Goal: Transaction & Acquisition: Book appointment/travel/reservation

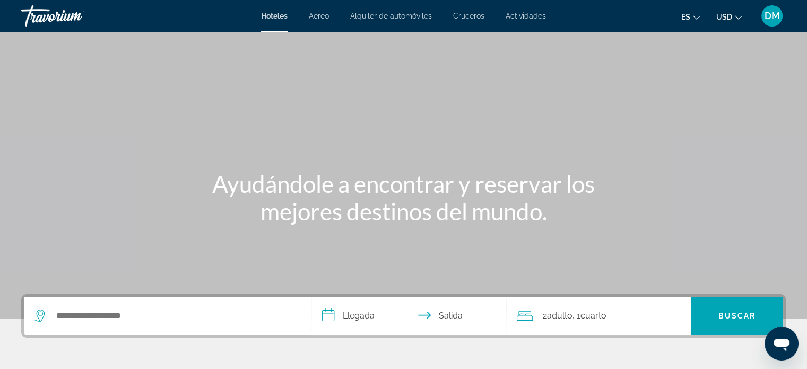
click at [115, 325] on div "Search widget" at bounding box center [167, 316] width 266 height 38
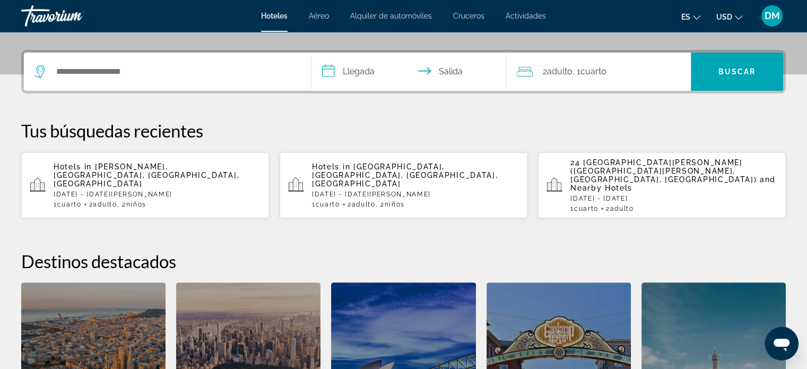
scroll to position [259, 0]
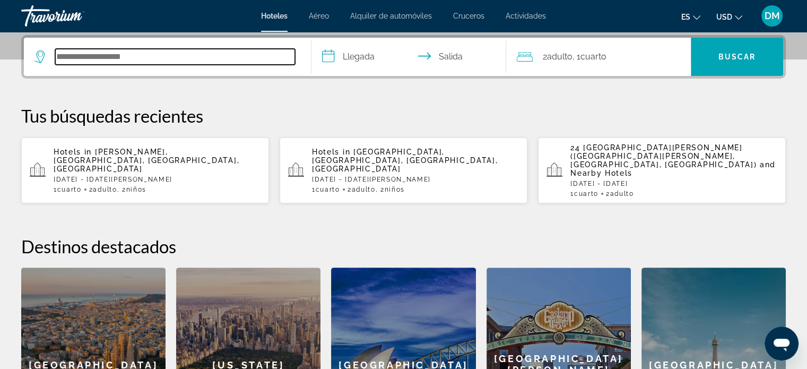
click at [88, 50] on input "Search hotel destination" at bounding box center [175, 57] width 240 height 16
drag, startPoint x: 207, startPoint y: 46, endPoint x: 65, endPoint y: 51, distance: 141.7
click at [65, 50] on div "**********" at bounding box center [167, 57] width 266 height 38
drag, startPoint x: 194, startPoint y: 59, endPoint x: 54, endPoint y: 59, distance: 140.1
click at [54, 59] on div "**********" at bounding box center [164, 57] width 260 height 16
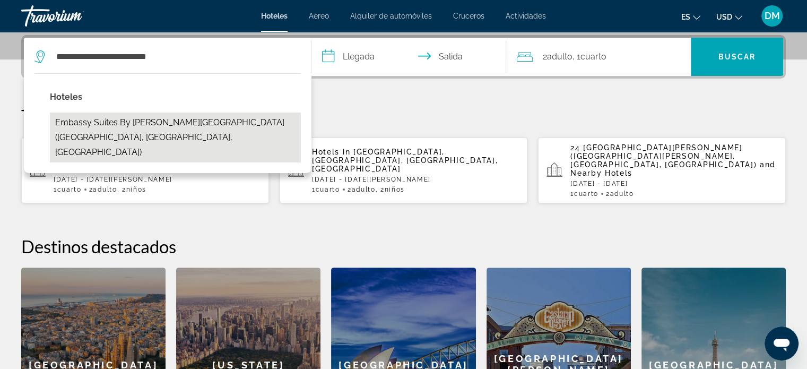
click at [158, 134] on button "Embassy Suites by [PERSON_NAME][GEOGRAPHIC_DATA] ([GEOGRAPHIC_DATA], [GEOGRAPHI…" at bounding box center [175, 137] width 251 height 50
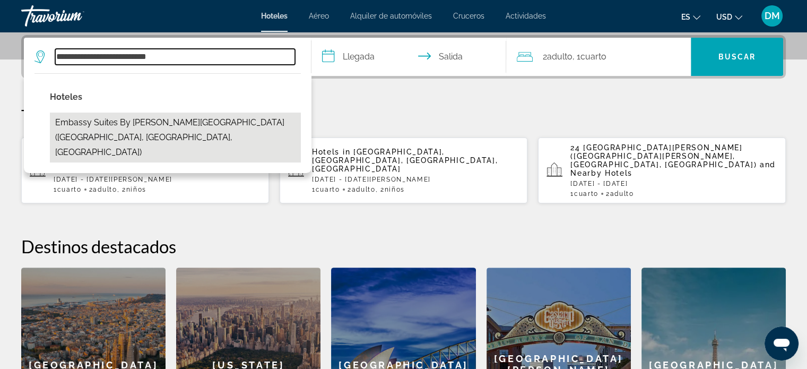
type input "**********"
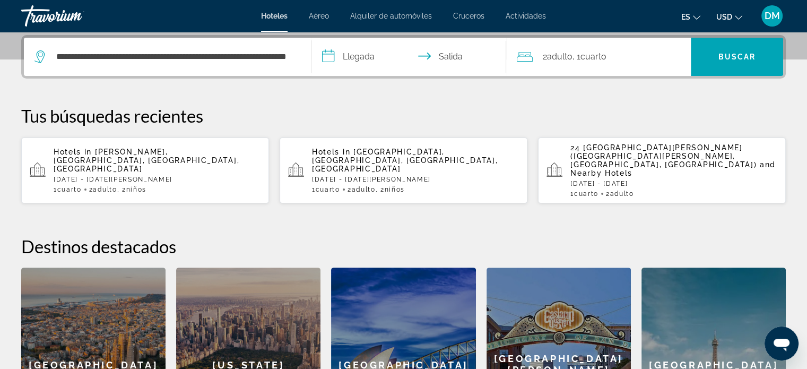
click at [361, 53] on input "**********" at bounding box center [410, 58] width 199 height 41
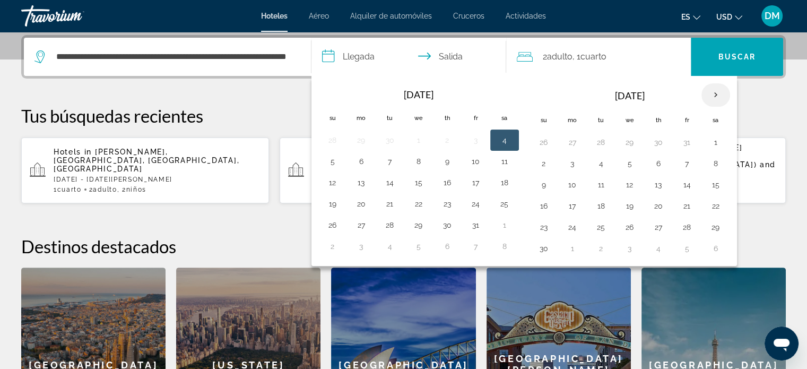
click at [708, 94] on th "Next month" at bounding box center [715, 94] width 29 height 23
click at [566, 227] on button "29" at bounding box center [572, 227] width 17 height 15
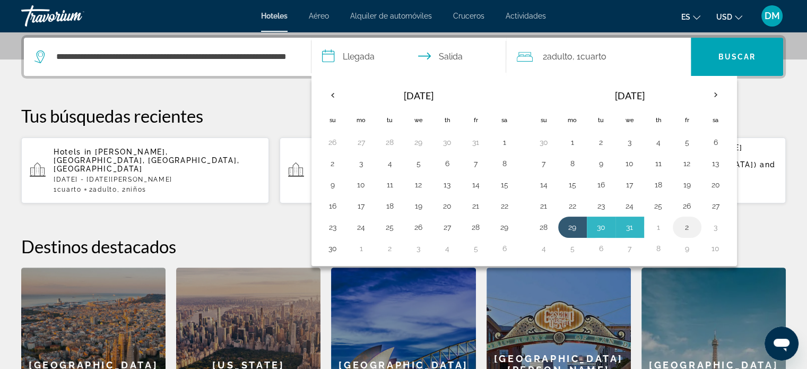
click at [684, 224] on button "2" at bounding box center [687, 227] width 17 height 15
type input "**********"
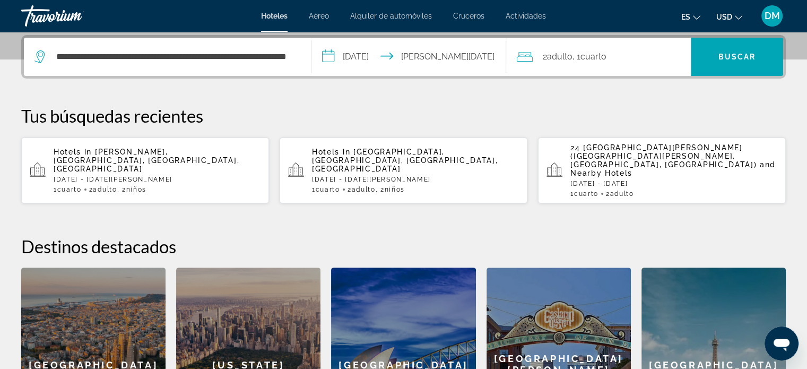
click at [632, 57] on div "2 Adulto Adulto , 1 Cuarto habitaciones" at bounding box center [604, 56] width 174 height 15
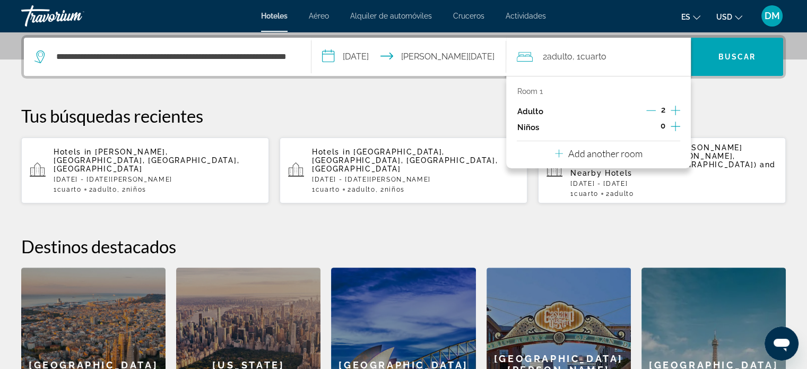
click at [677, 121] on icon "Increment children" at bounding box center [676, 126] width 10 height 13
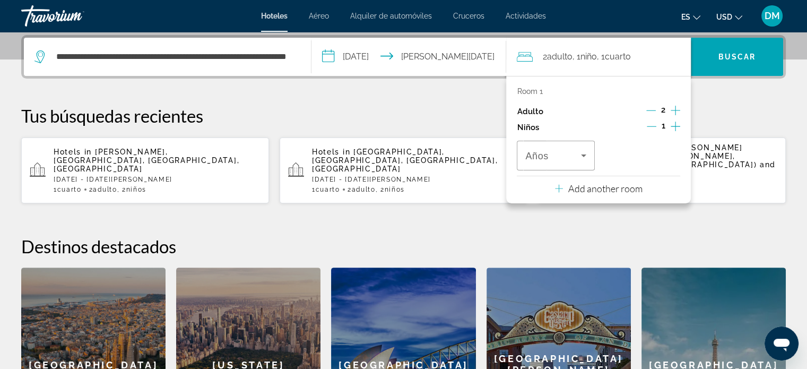
click at [677, 122] on icon "Increment children" at bounding box center [676, 126] width 10 height 13
click at [589, 154] on icon "Travelers: 2 adults, 2 children" at bounding box center [583, 155] width 13 height 13
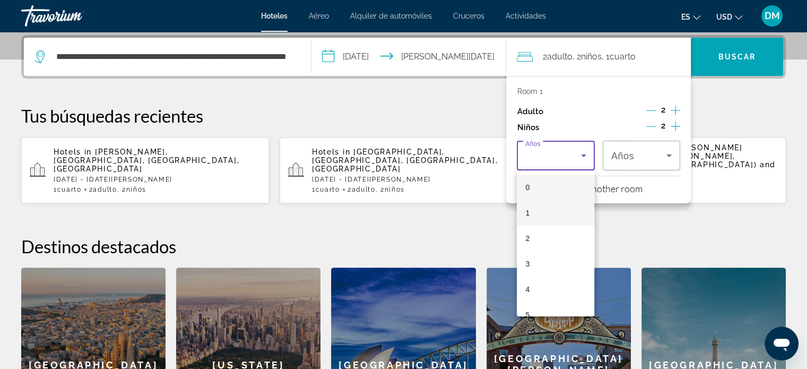
click at [549, 213] on mat-option "1" at bounding box center [555, 212] width 77 height 25
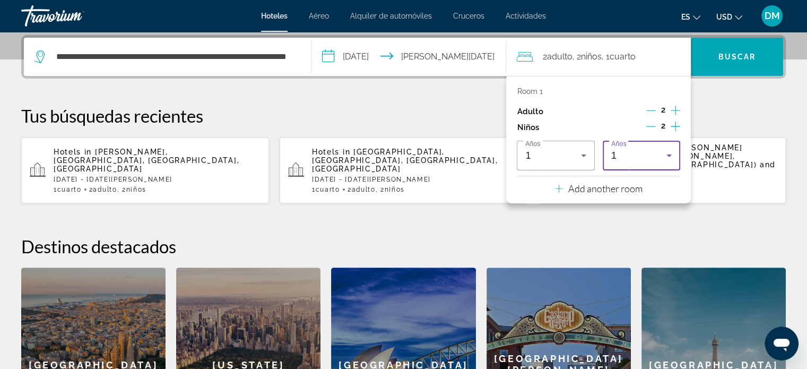
click at [632, 155] on div "1" at bounding box center [638, 155] width 55 height 13
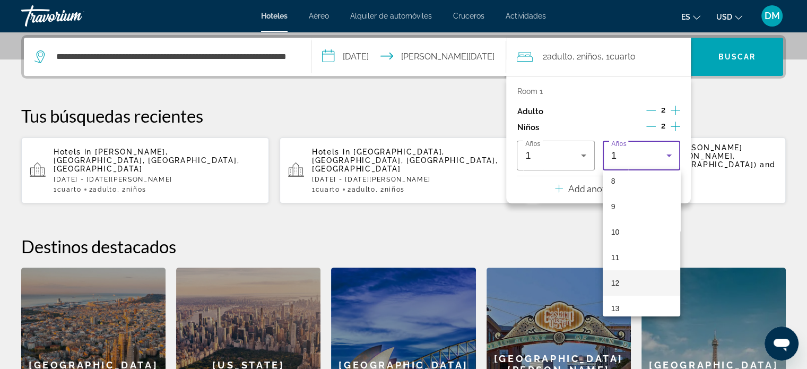
scroll to position [212, 0]
click at [633, 284] on mat-option "12" at bounding box center [641, 280] width 77 height 25
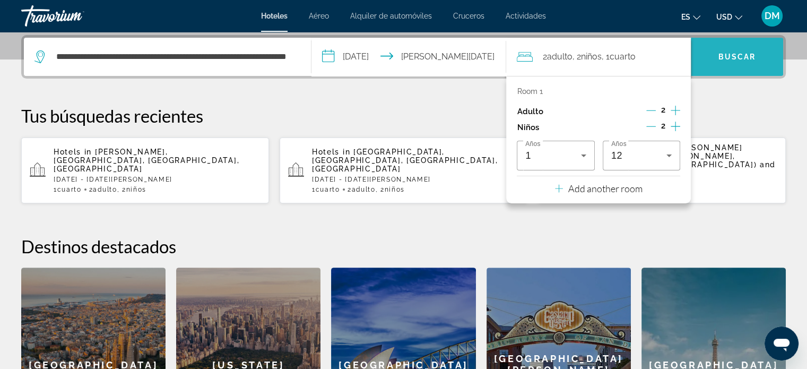
click at [727, 63] on span "Search" at bounding box center [737, 56] width 92 height 25
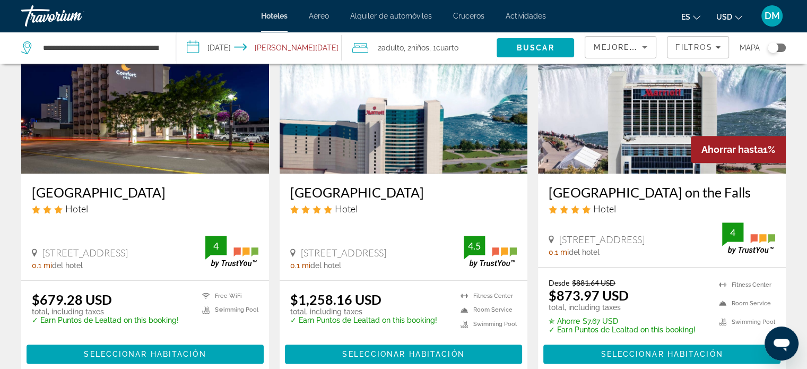
scroll to position [531, 0]
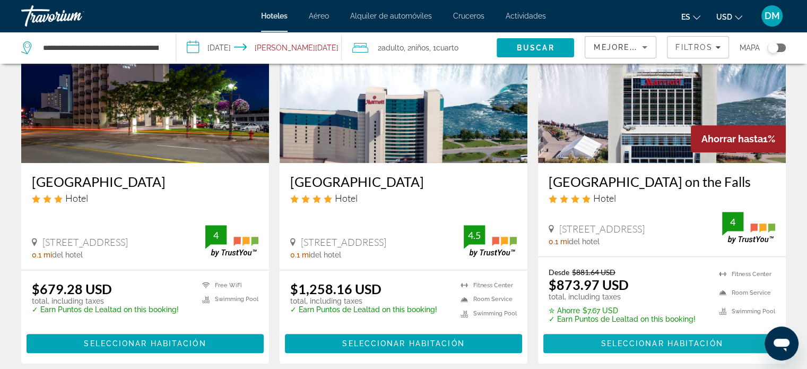
click at [685, 339] on span "Seleccionar habitación" at bounding box center [662, 343] width 122 height 8
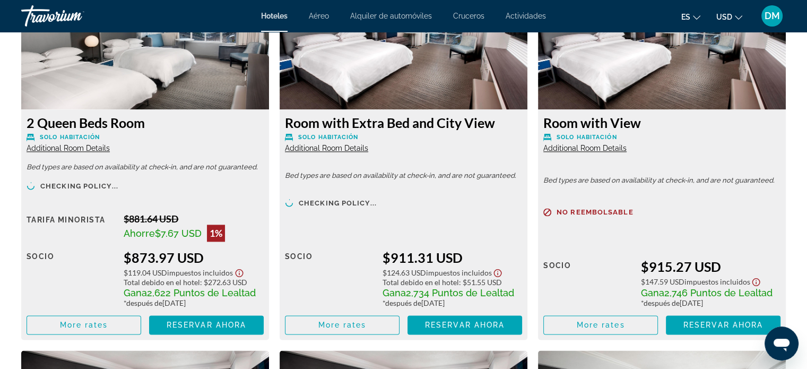
scroll to position [1485, 0]
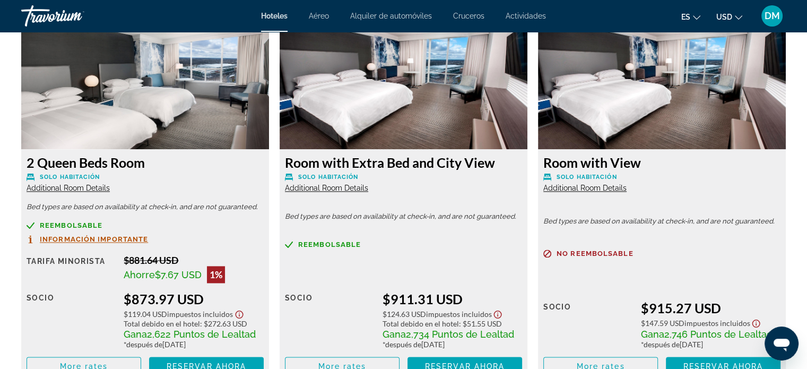
click at [94, 239] on span "Información importante" at bounding box center [94, 239] width 108 height 7
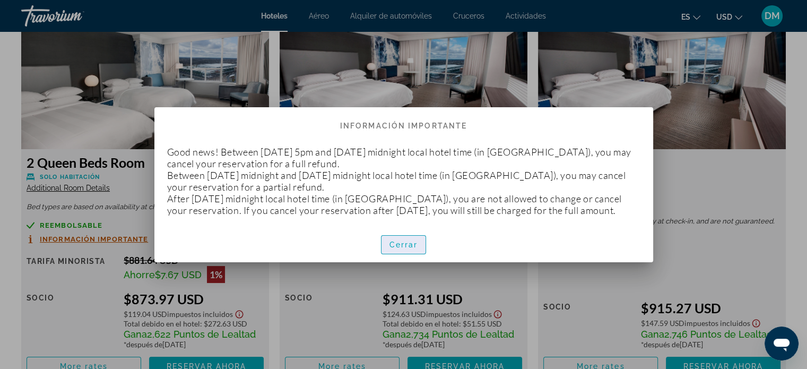
click at [395, 249] on span "Cerrar" at bounding box center [403, 244] width 29 height 8
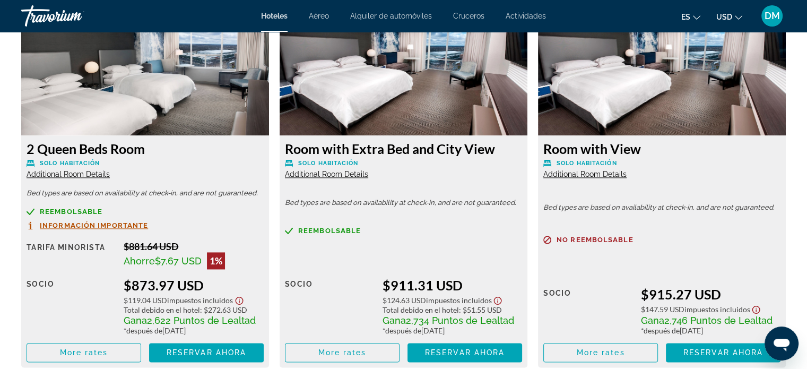
scroll to position [1485, 0]
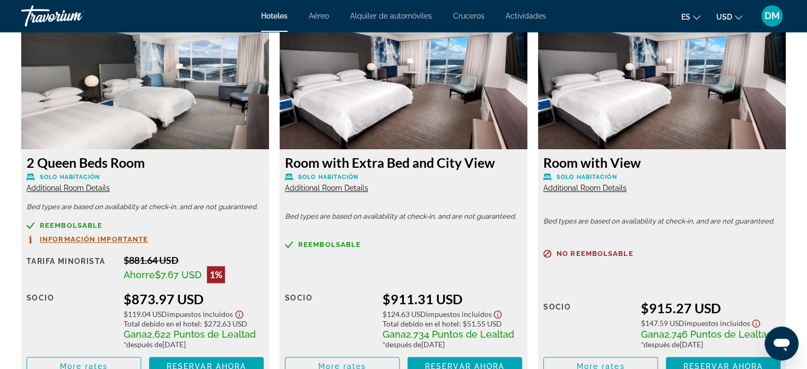
click at [384, 118] on img "Main content" at bounding box center [404, 82] width 248 height 133
click at [431, 116] on img "Main content" at bounding box center [404, 82] width 248 height 133
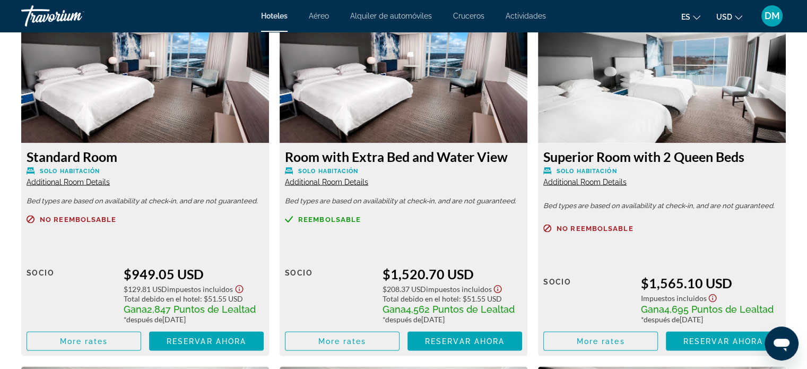
scroll to position [1803, 0]
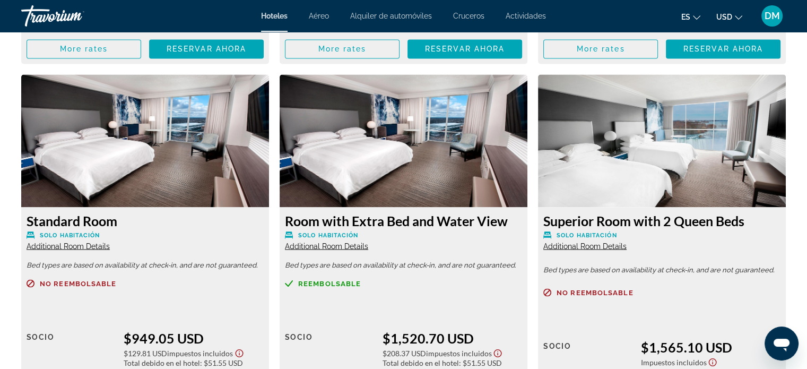
click at [433, 169] on img "Main content" at bounding box center [404, 140] width 248 height 133
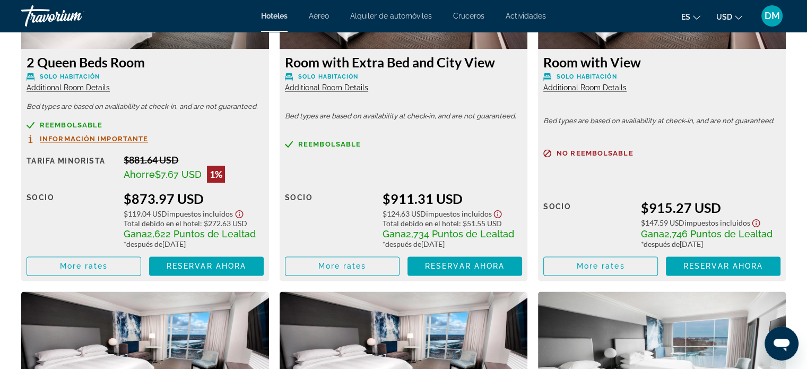
scroll to position [1590, 0]
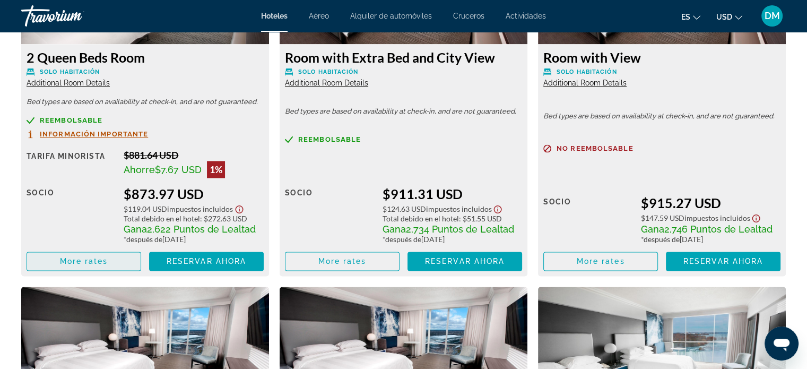
click at [76, 262] on span "More rates" at bounding box center [84, 261] width 48 height 8
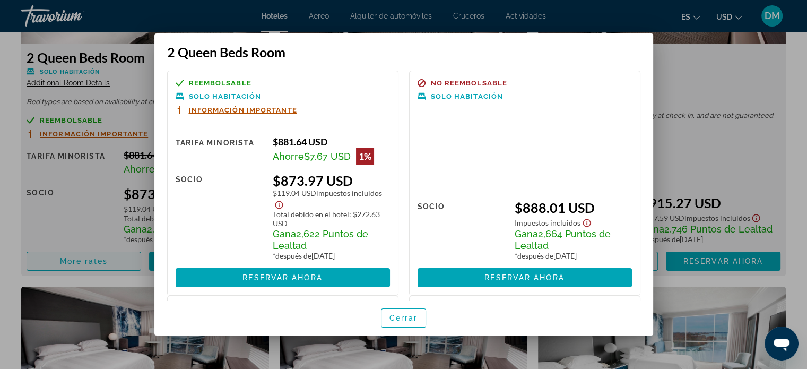
scroll to position [0, 0]
click at [394, 321] on span "Cerrar" at bounding box center [403, 318] width 29 height 8
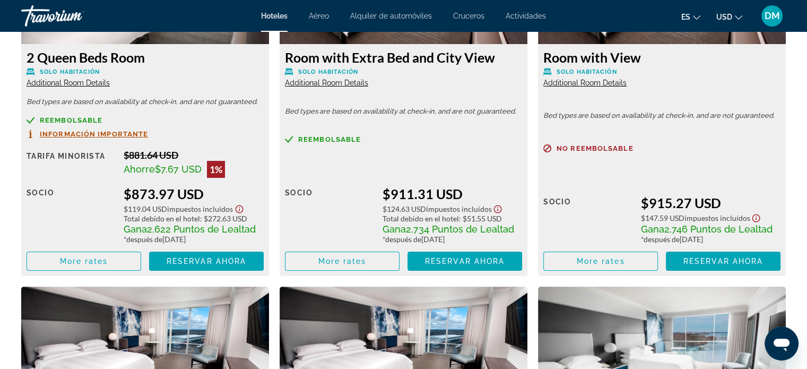
scroll to position [1590, 0]
drag, startPoint x: 80, startPoint y: 72, endPoint x: 75, endPoint y: 78, distance: 8.0
click at [79, 72] on span "Solo habitación" at bounding box center [70, 71] width 60 height 7
click at [75, 86] on span "Additional Room Details" at bounding box center [68, 83] width 83 height 8
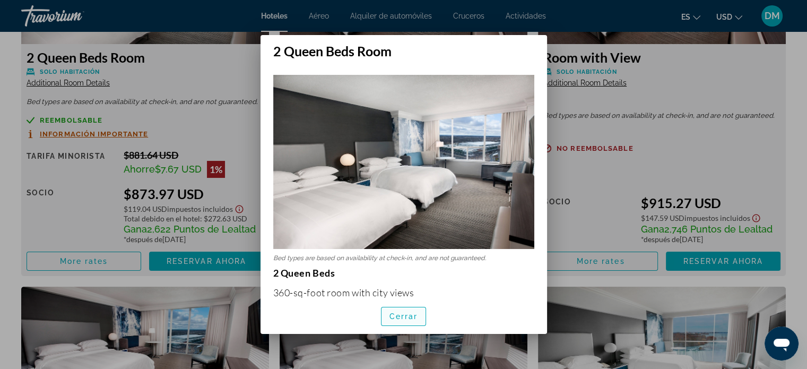
click at [417, 317] on span "Cerrar" at bounding box center [403, 316] width 29 height 8
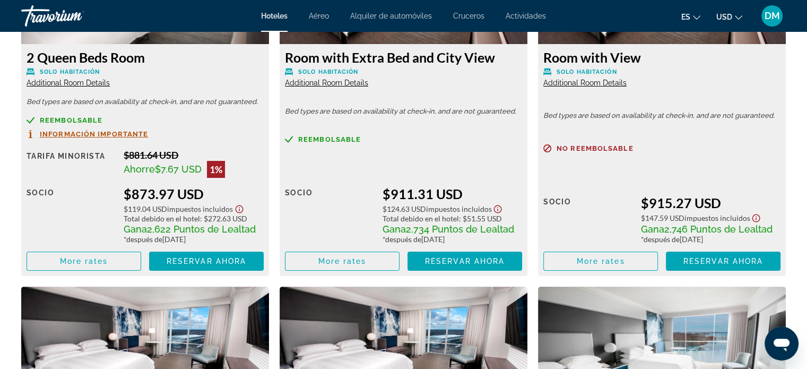
scroll to position [1590, 0]
click at [312, 80] on span "Additional Room Details" at bounding box center [326, 83] width 83 height 8
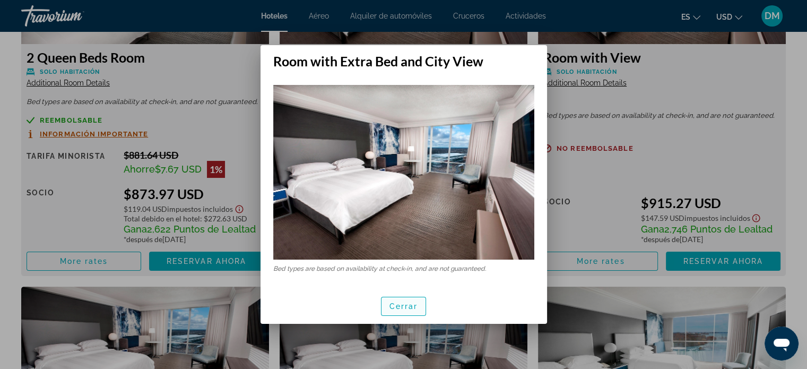
click at [399, 302] on span "Cerrar" at bounding box center [403, 306] width 29 height 8
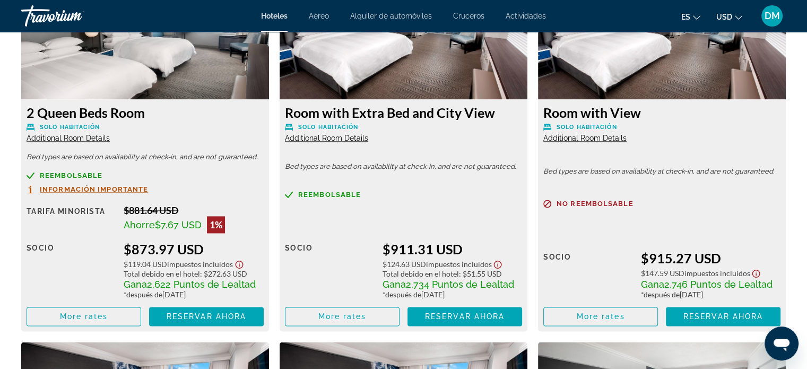
scroll to position [1537, 0]
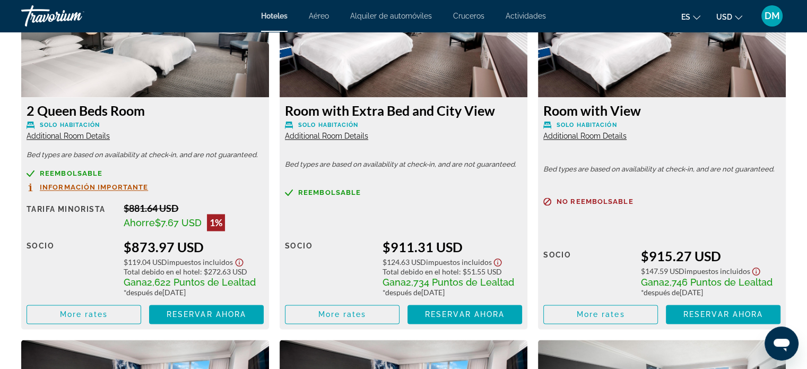
click at [607, 138] on span "Additional Room Details" at bounding box center [584, 136] width 83 height 8
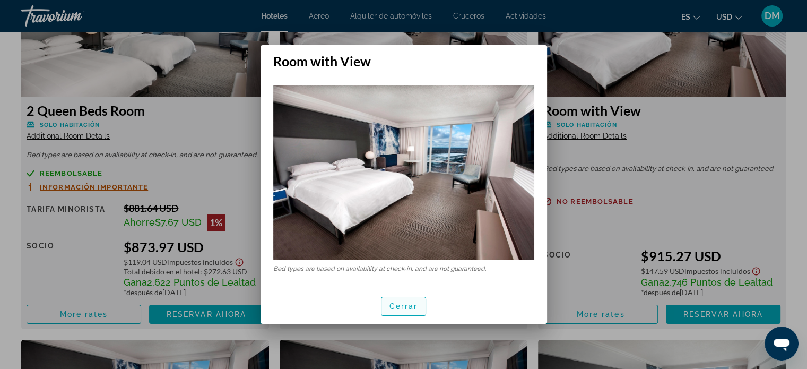
click at [397, 299] on span "button" at bounding box center [403, 305] width 45 height 25
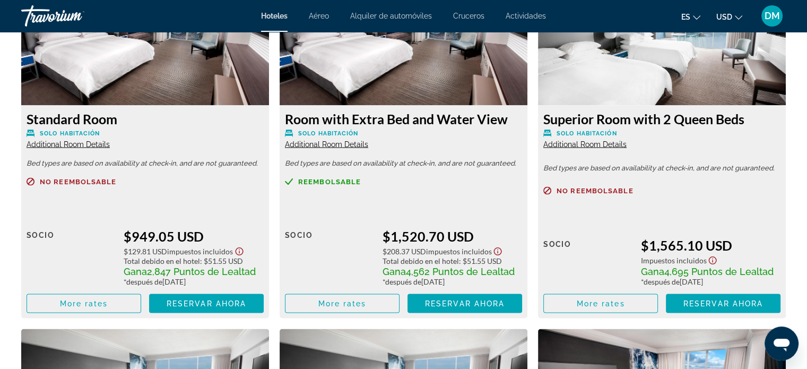
scroll to position [1909, 0]
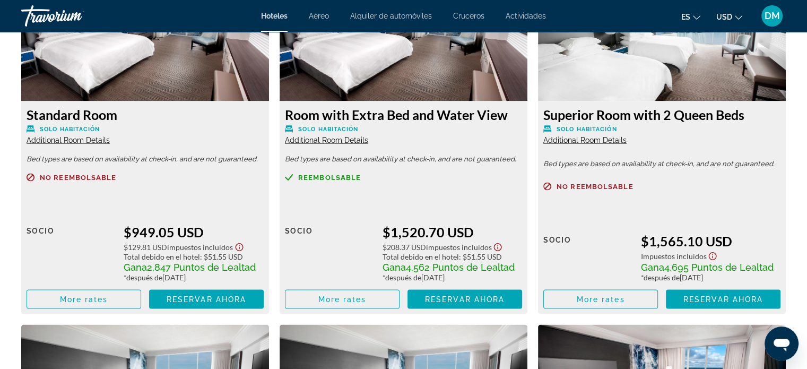
click at [85, 142] on span "Additional Room Details" at bounding box center [68, 139] width 83 height 8
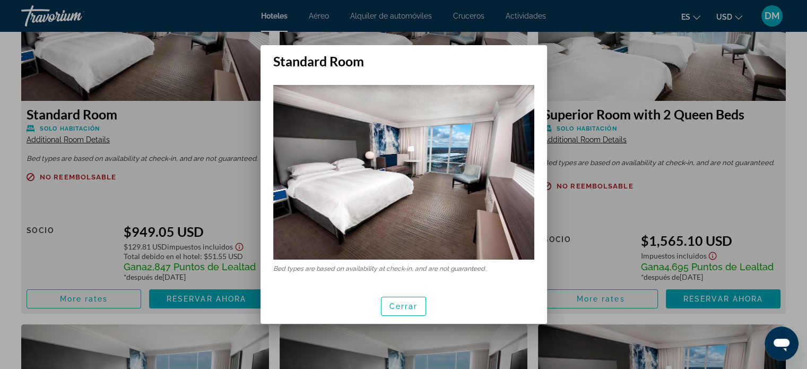
scroll to position [0, 0]
click at [401, 303] on span "Cerrar" at bounding box center [403, 306] width 29 height 8
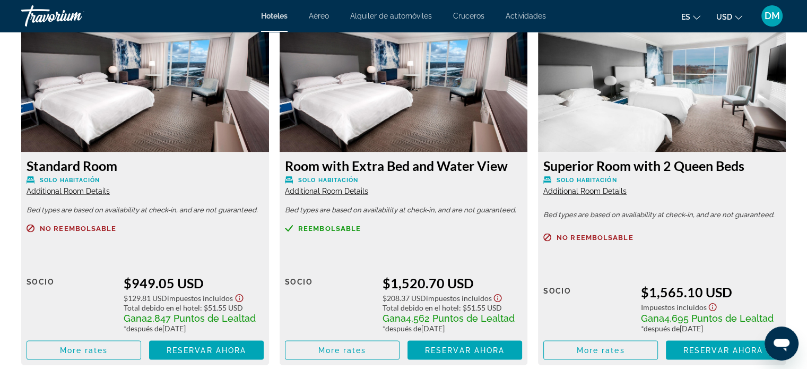
scroll to position [1856, 0]
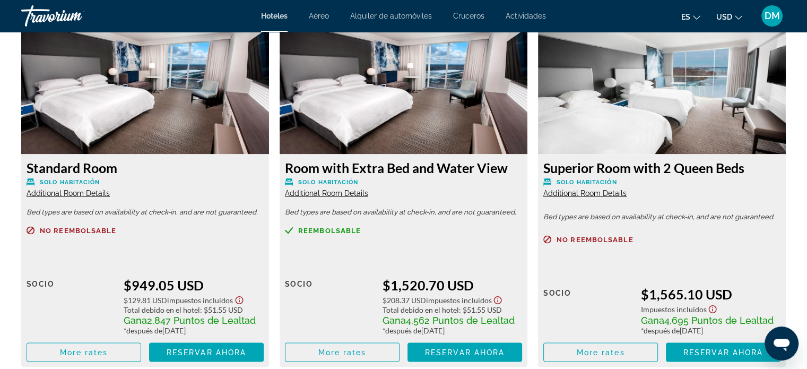
click at [614, 196] on span "Additional Room Details" at bounding box center [584, 192] width 83 height 8
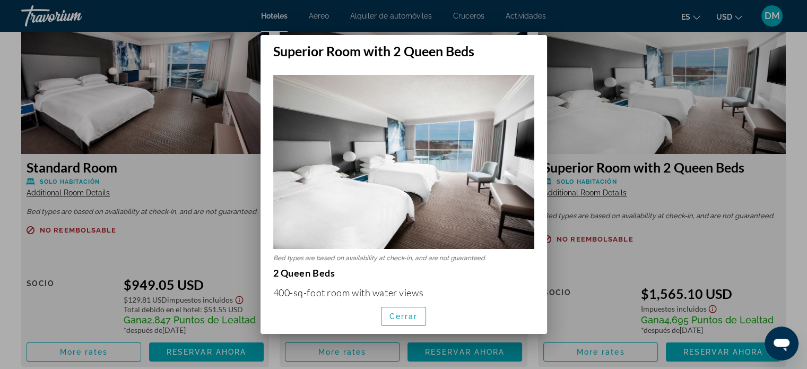
scroll to position [0, 0]
click at [418, 318] on span "button" at bounding box center [403, 315] width 45 height 25
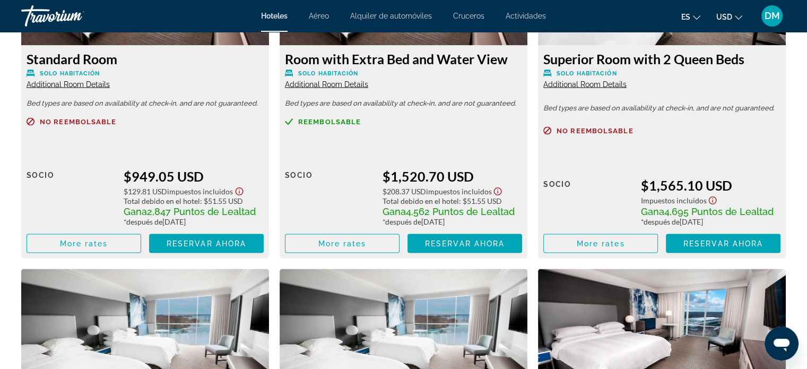
scroll to position [1909, 0]
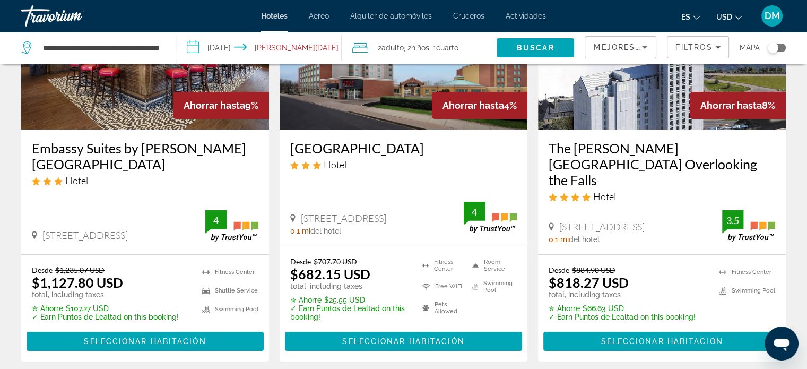
scroll to position [159, 0]
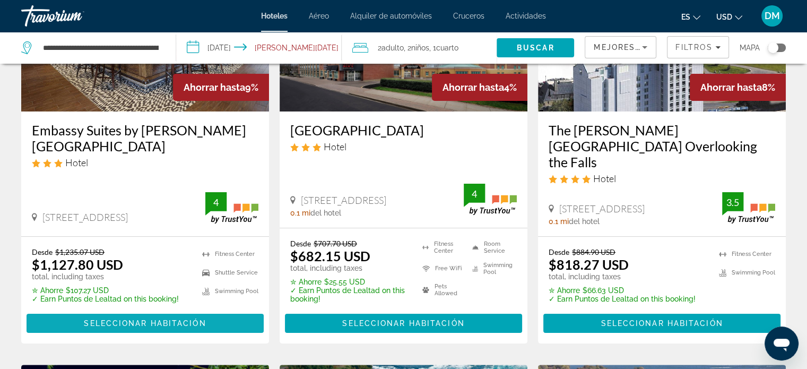
click at [142, 319] on span "Seleccionar habitación" at bounding box center [145, 323] width 122 height 8
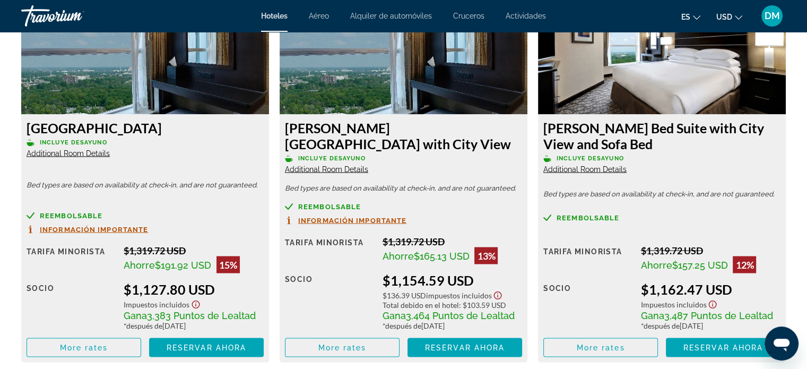
scroll to position [1910, 0]
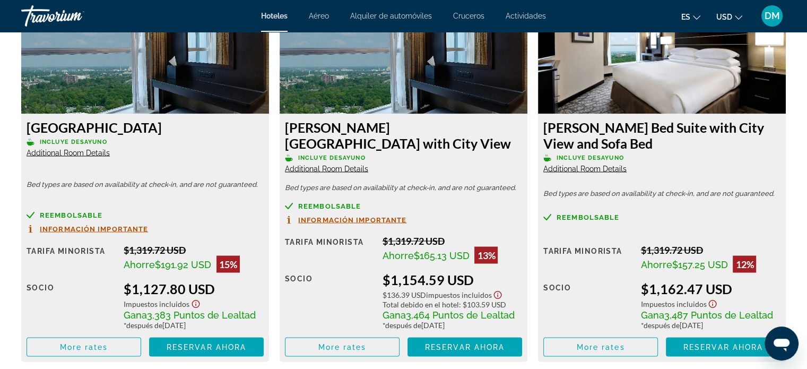
click at [169, 72] on img "Main content" at bounding box center [145, 47] width 248 height 133
click at [613, 334] on span "Main content" at bounding box center [601, 346] width 114 height 25
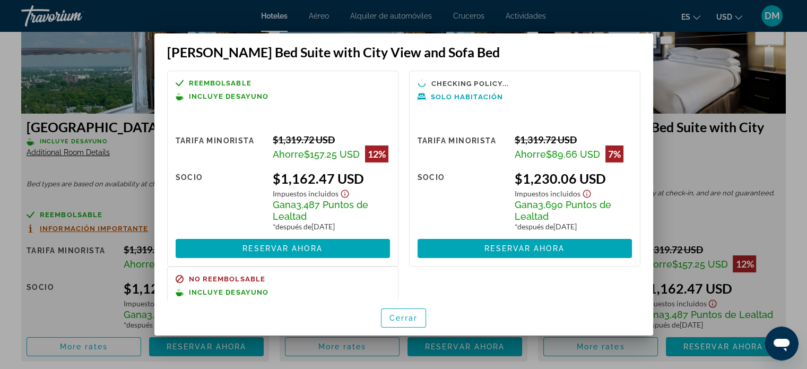
scroll to position [0, 0]
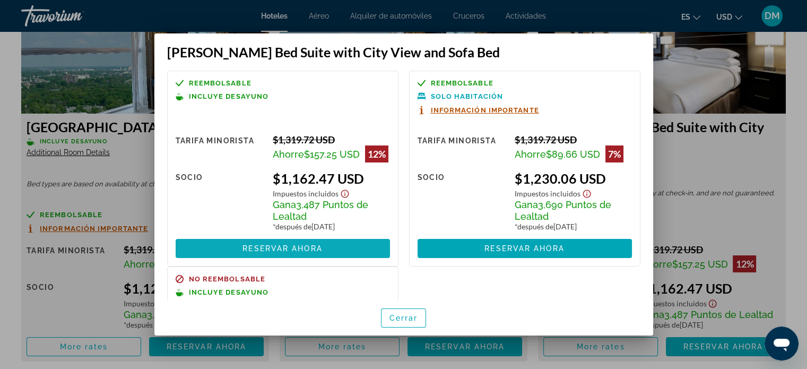
click at [254, 253] on span "Reservar ahora" at bounding box center [282, 248] width 80 height 8
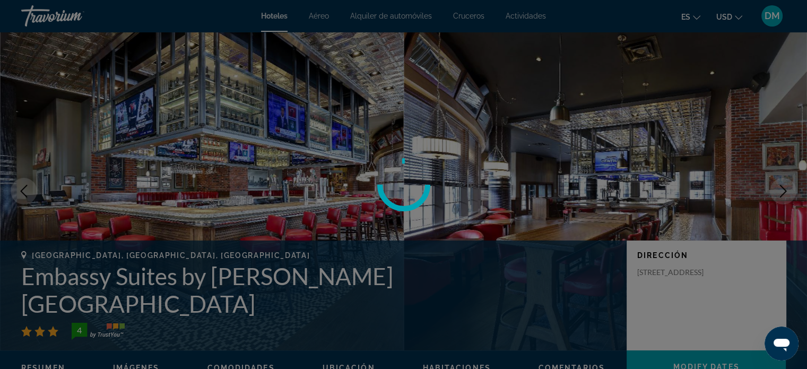
scroll to position [1910, 0]
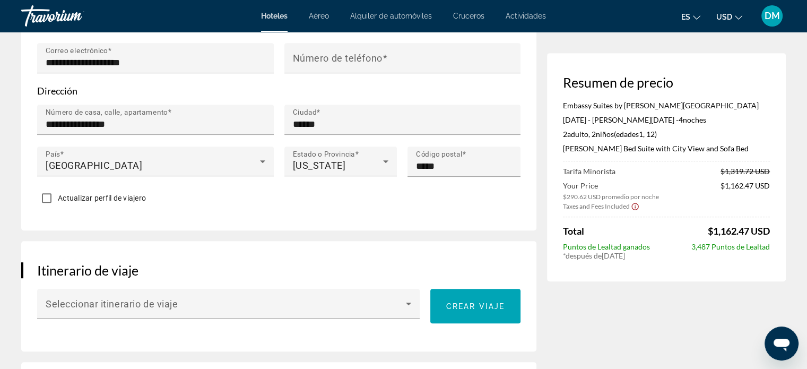
scroll to position [477, 0]
